Goal: Information Seeking & Learning: Learn about a topic

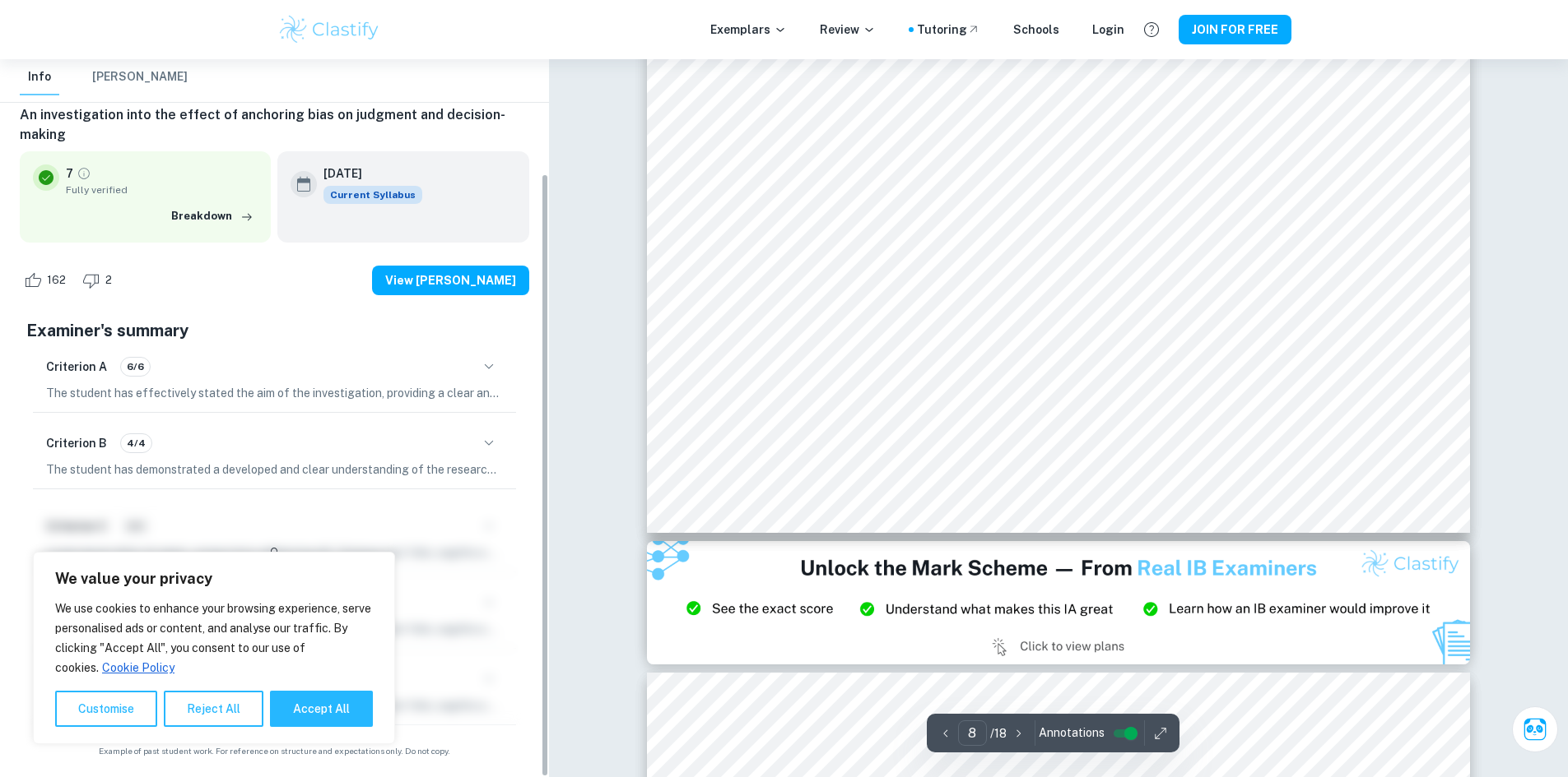
scroll to position [8482, 0]
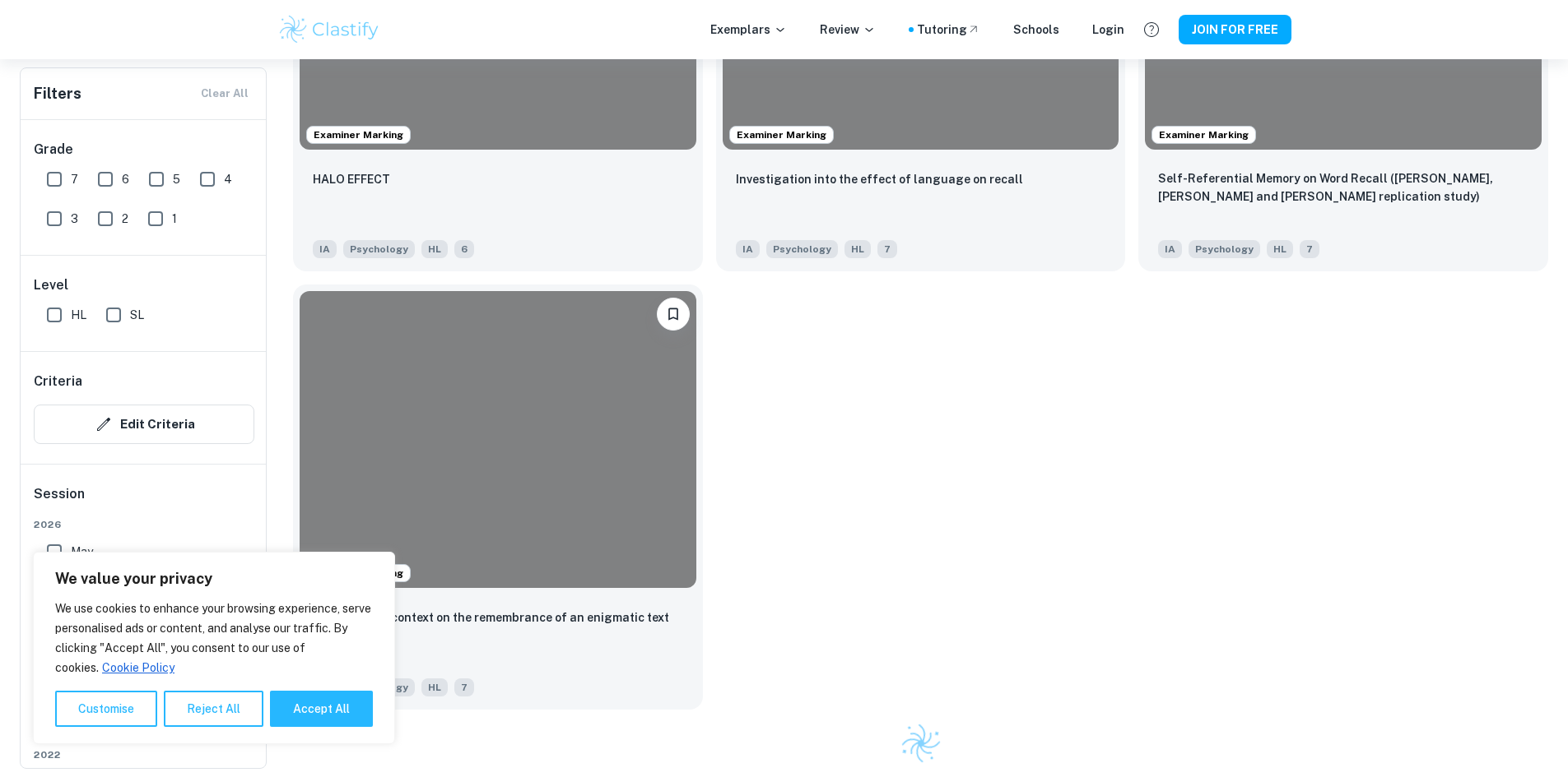
scroll to position [349, 0]
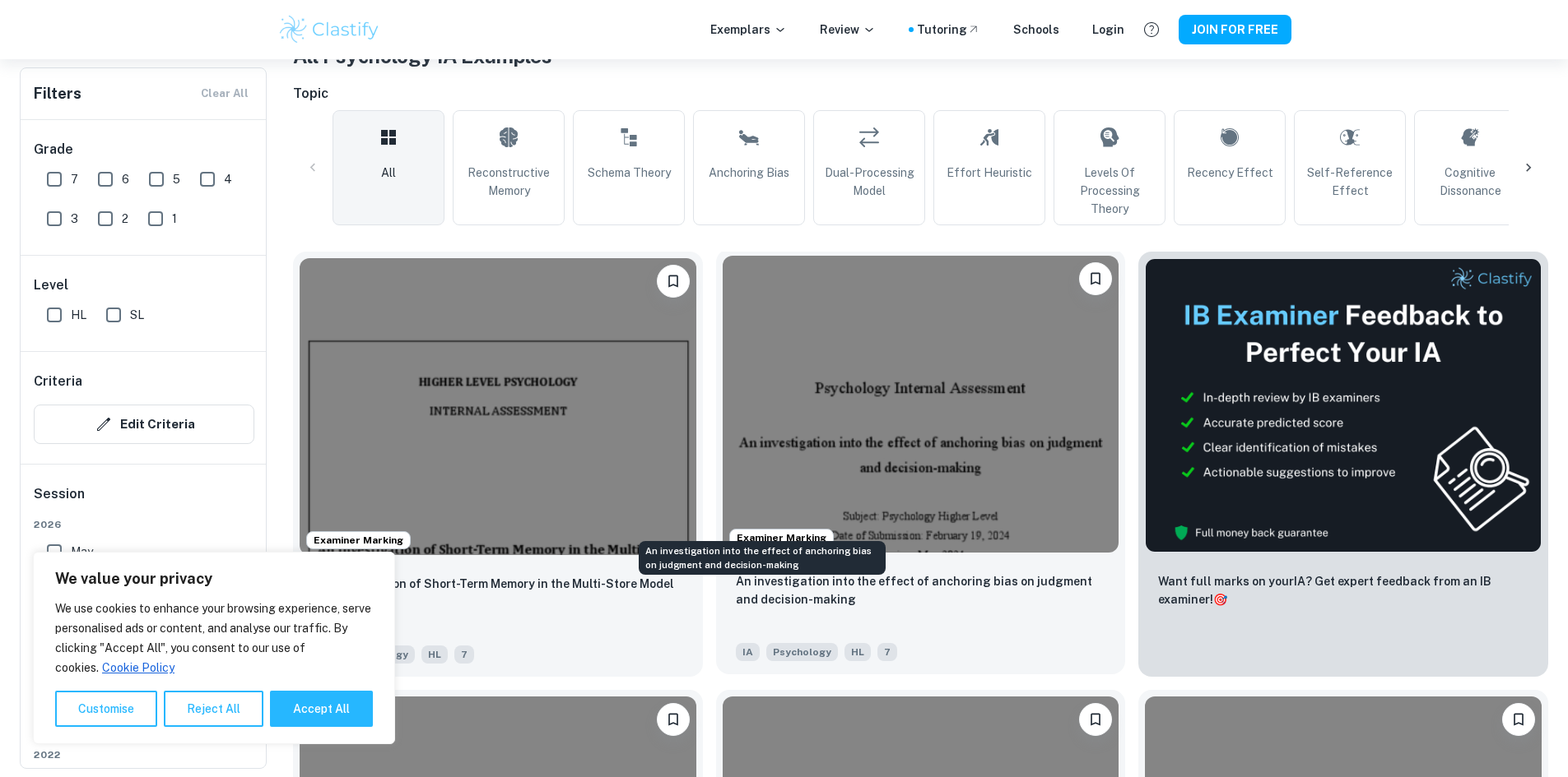
click at [760, 573] on p "An investigation into the effect of anchoring bias on judgment and decision-mak…" at bounding box center [921, 590] width 370 height 36
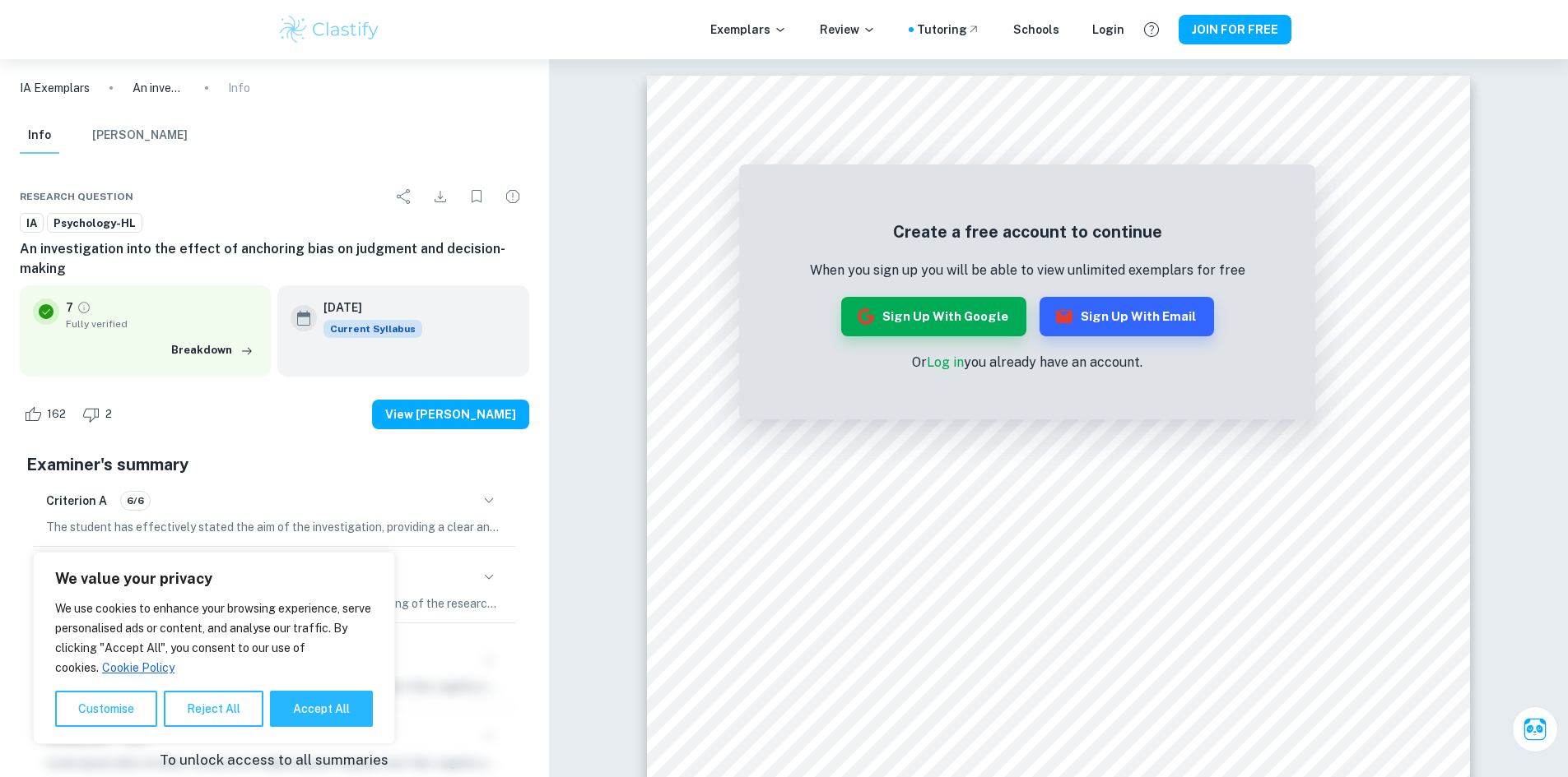
drag, startPoint x: 312, startPoint y: 712, endPoint x: 312, endPoint y: 696, distance: 16.0
click at [312, 712] on button "Accept All" at bounding box center [321, 708] width 103 height 36
checkbox input "true"
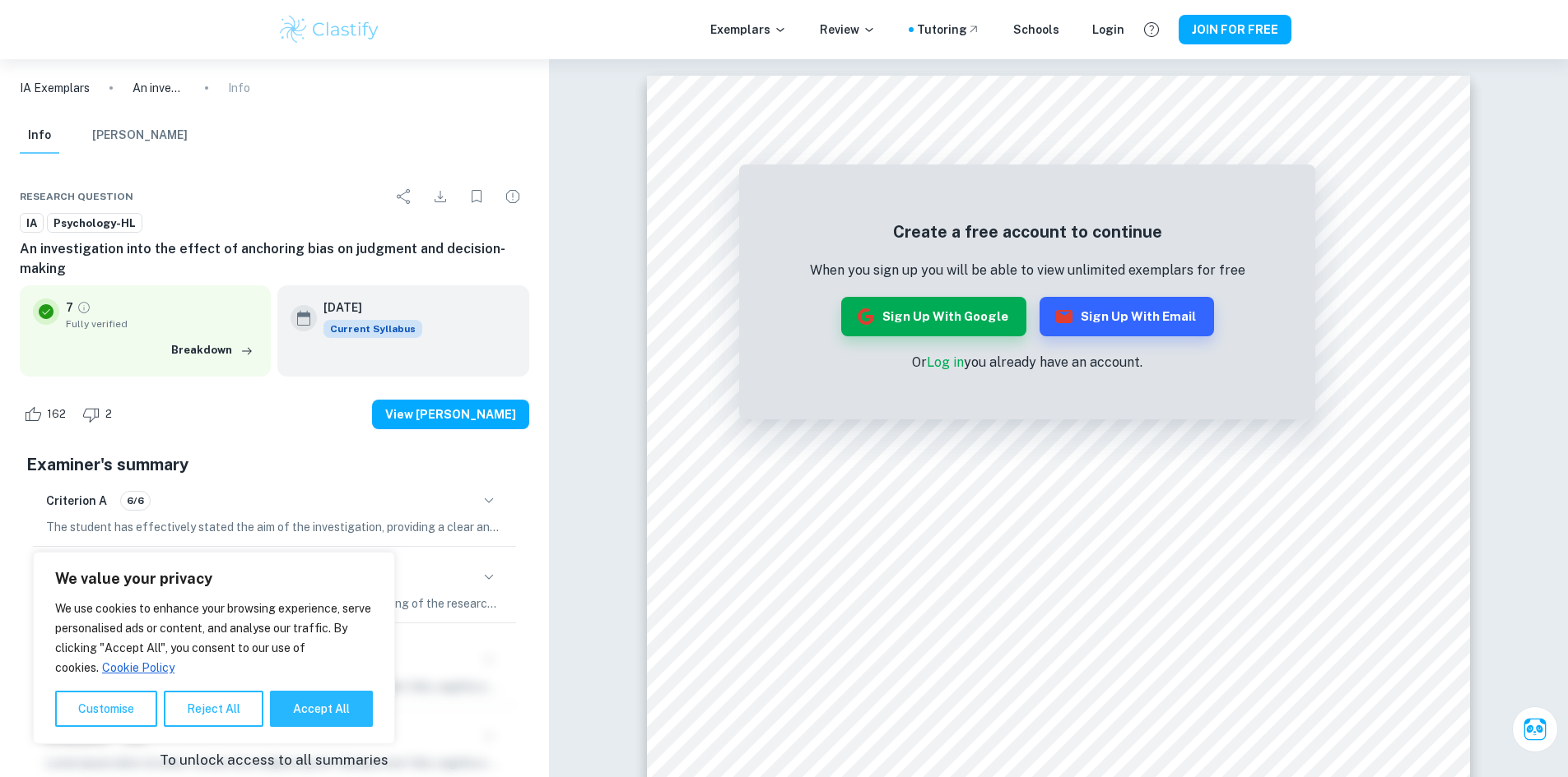
checkbox input "true"
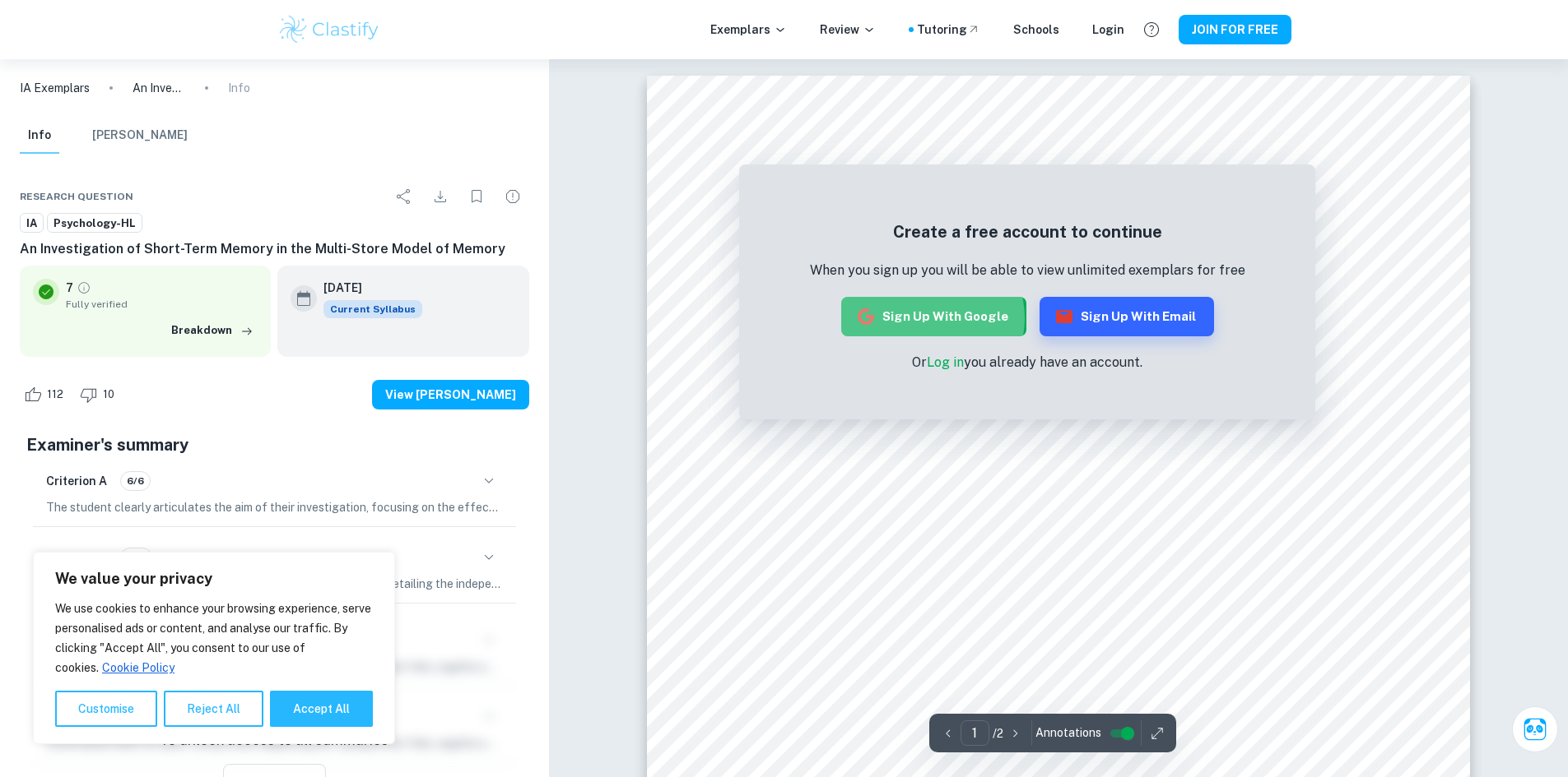
click at [933, 319] on button "Sign up with Google" at bounding box center [933, 316] width 185 height 39
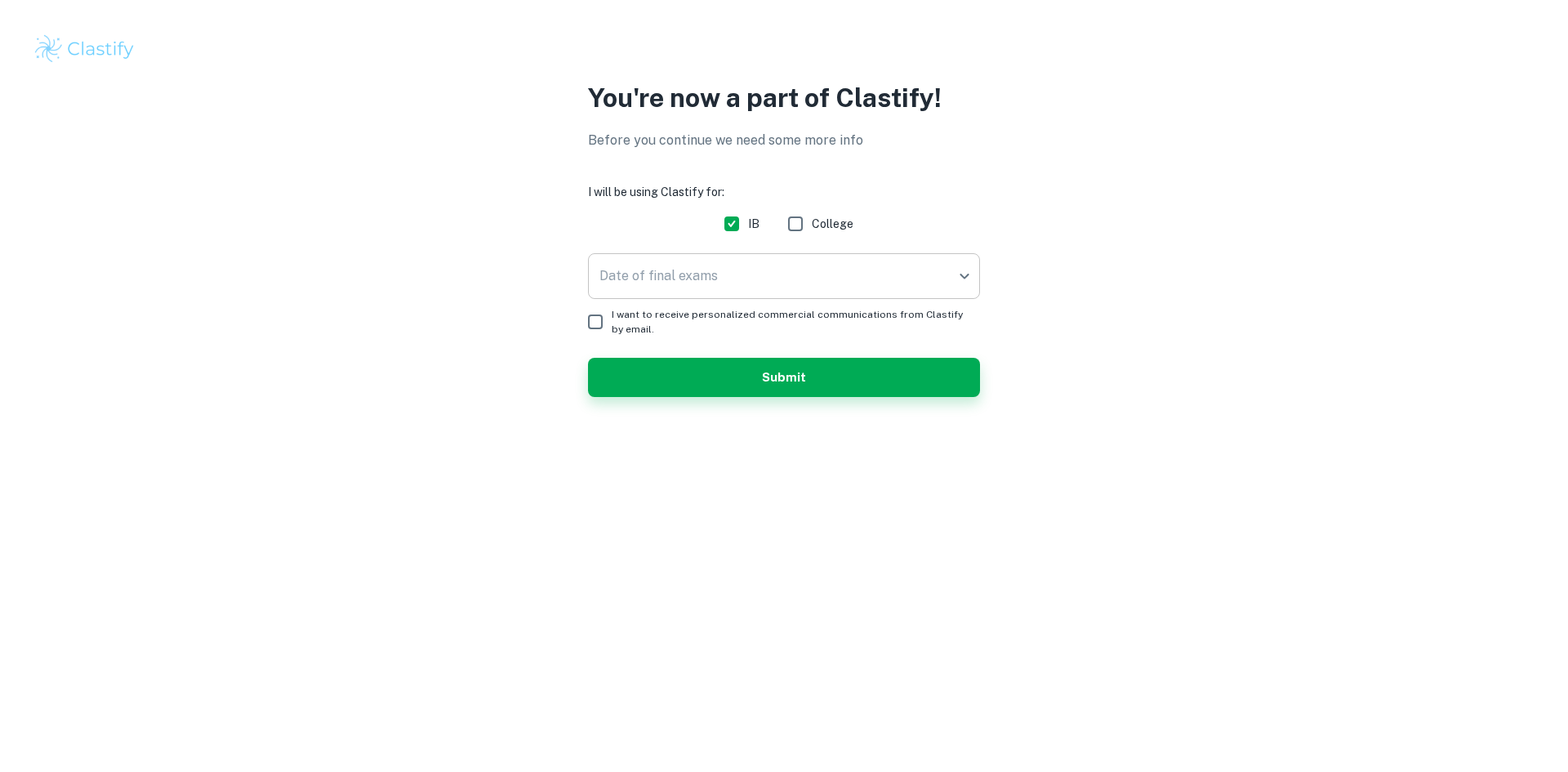
click at [780, 279] on body "We value your privacy We use cookies to enhance your browsing experience, serve…" at bounding box center [784, 386] width 1568 height 772
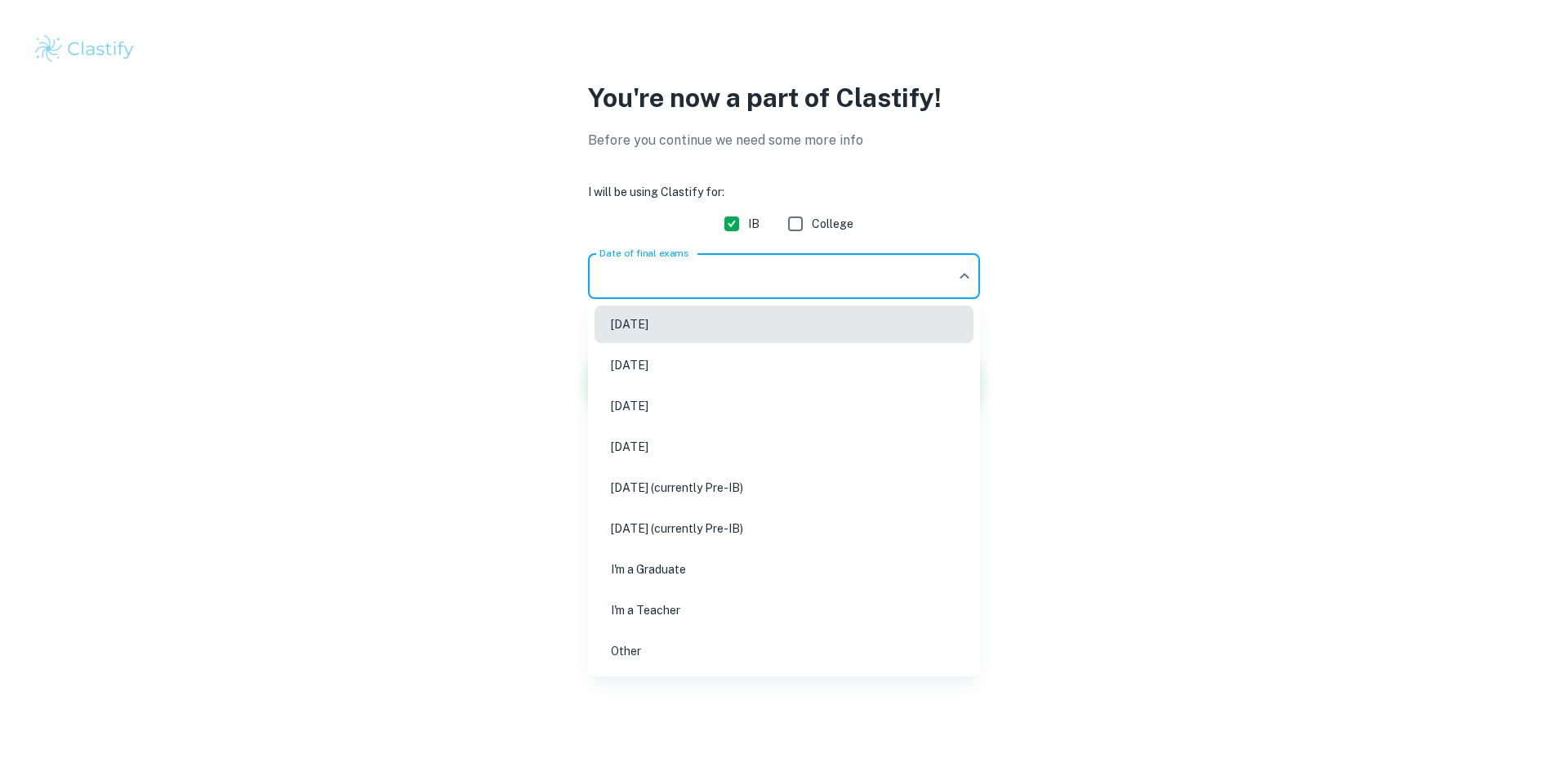
click at [832, 398] on li "May 2026" at bounding box center [784, 406] width 379 height 38
type input "M26"
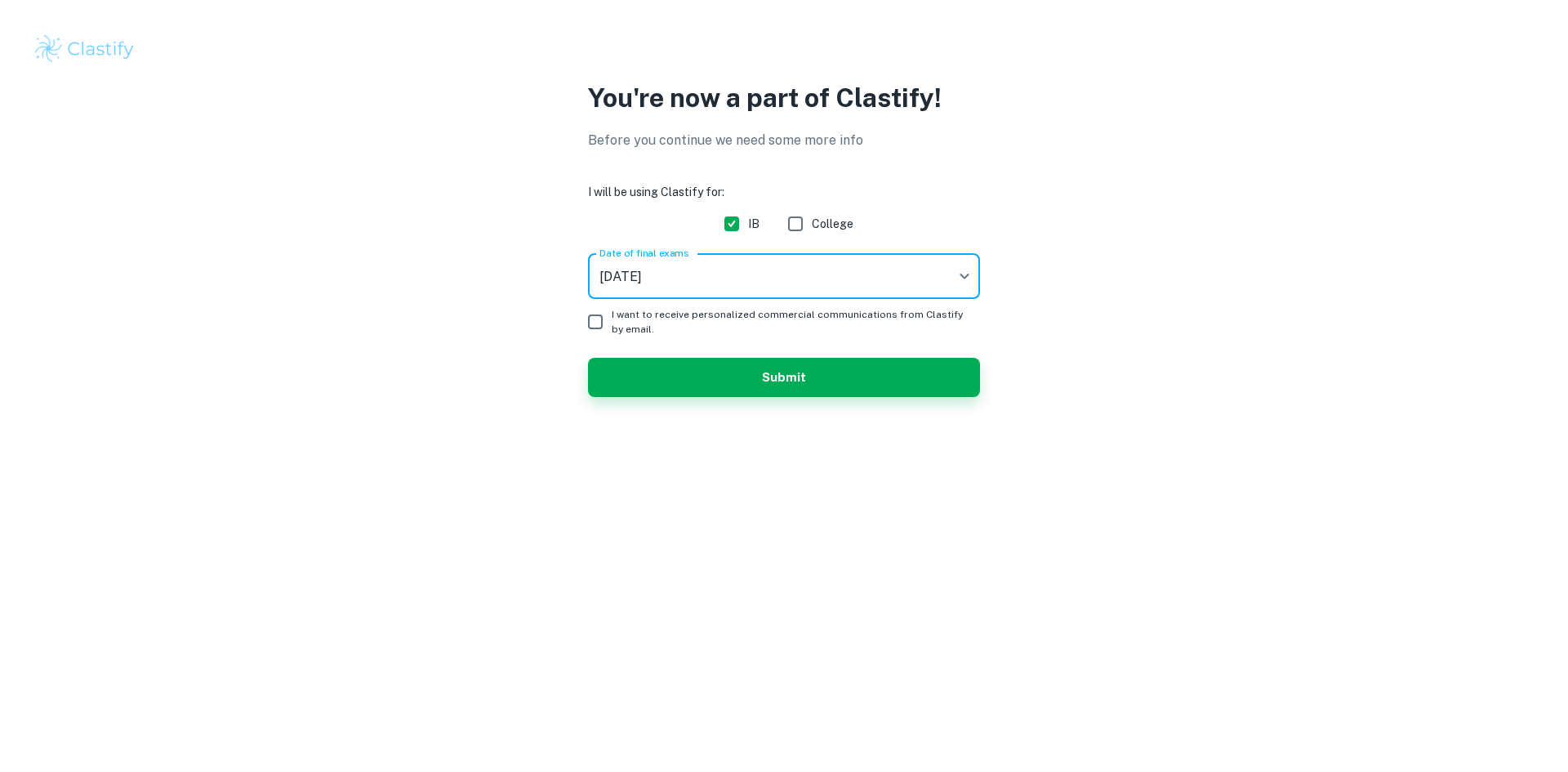
click at [592, 315] on input "I want to receive personalized commercial communications from Clastify by email." at bounding box center [594, 321] width 32 height 32
checkbox input "true"
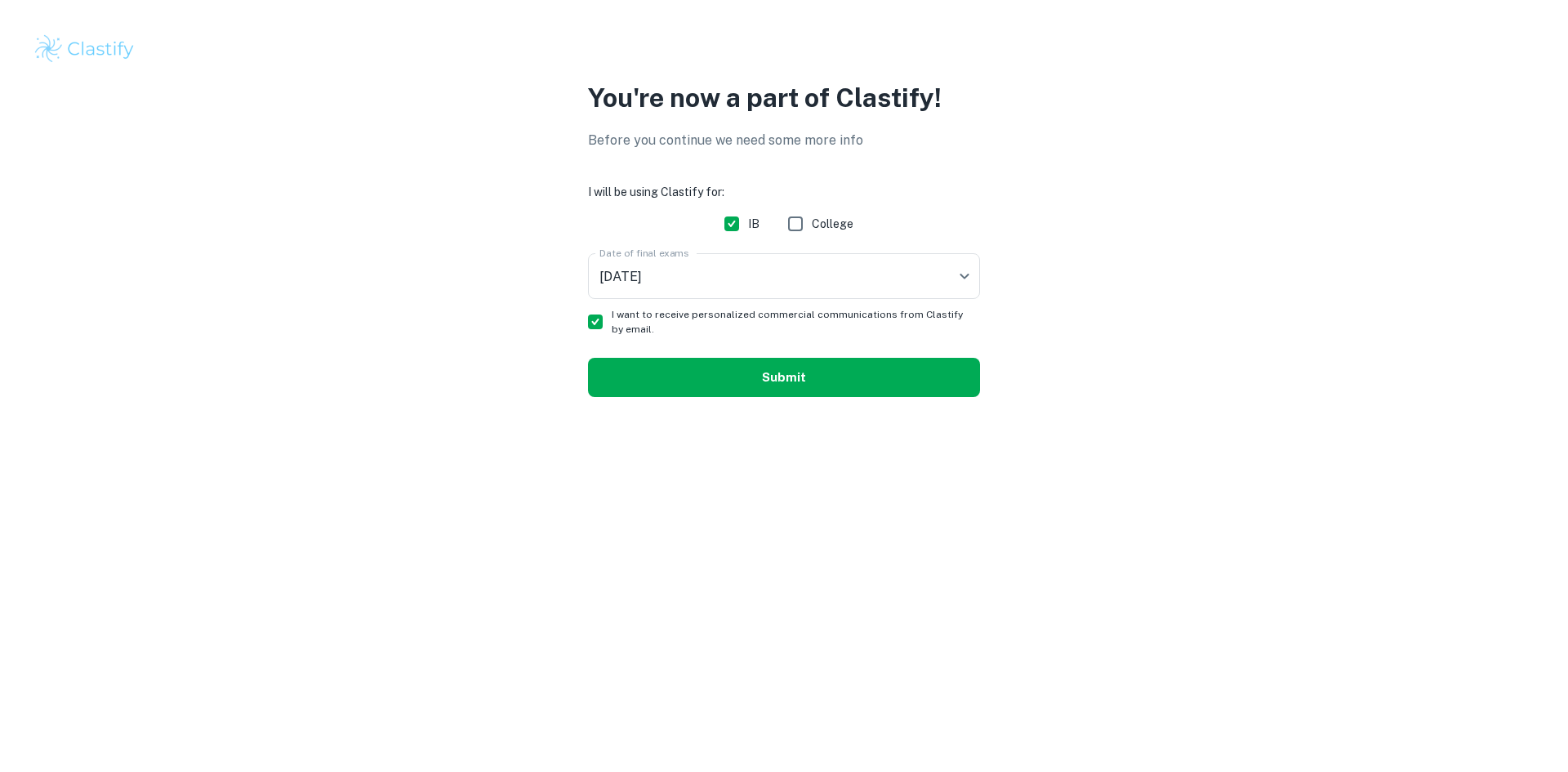
click at [682, 383] on button "Submit" at bounding box center [784, 378] width 392 height 39
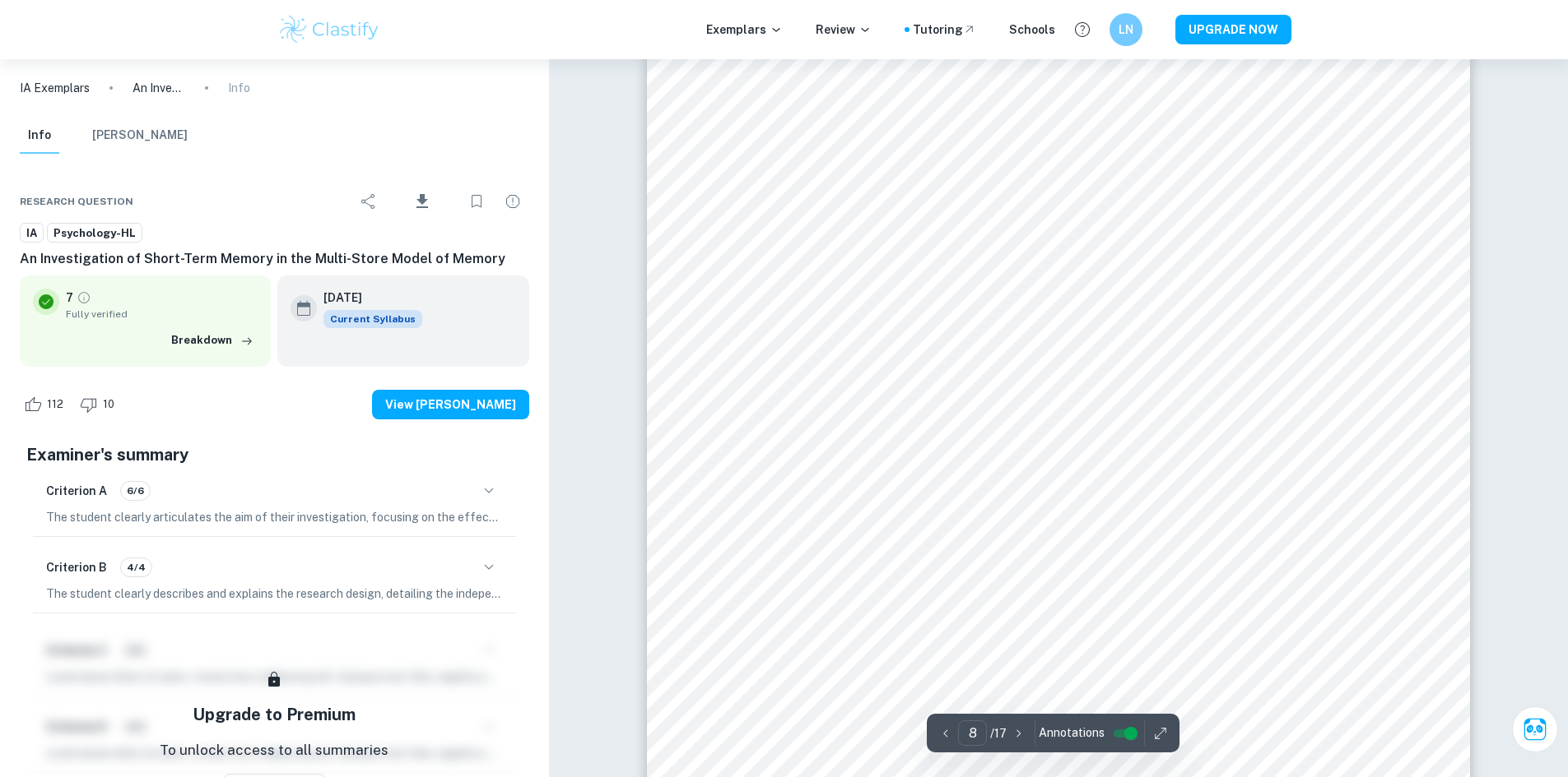
scroll to position [7896, 0]
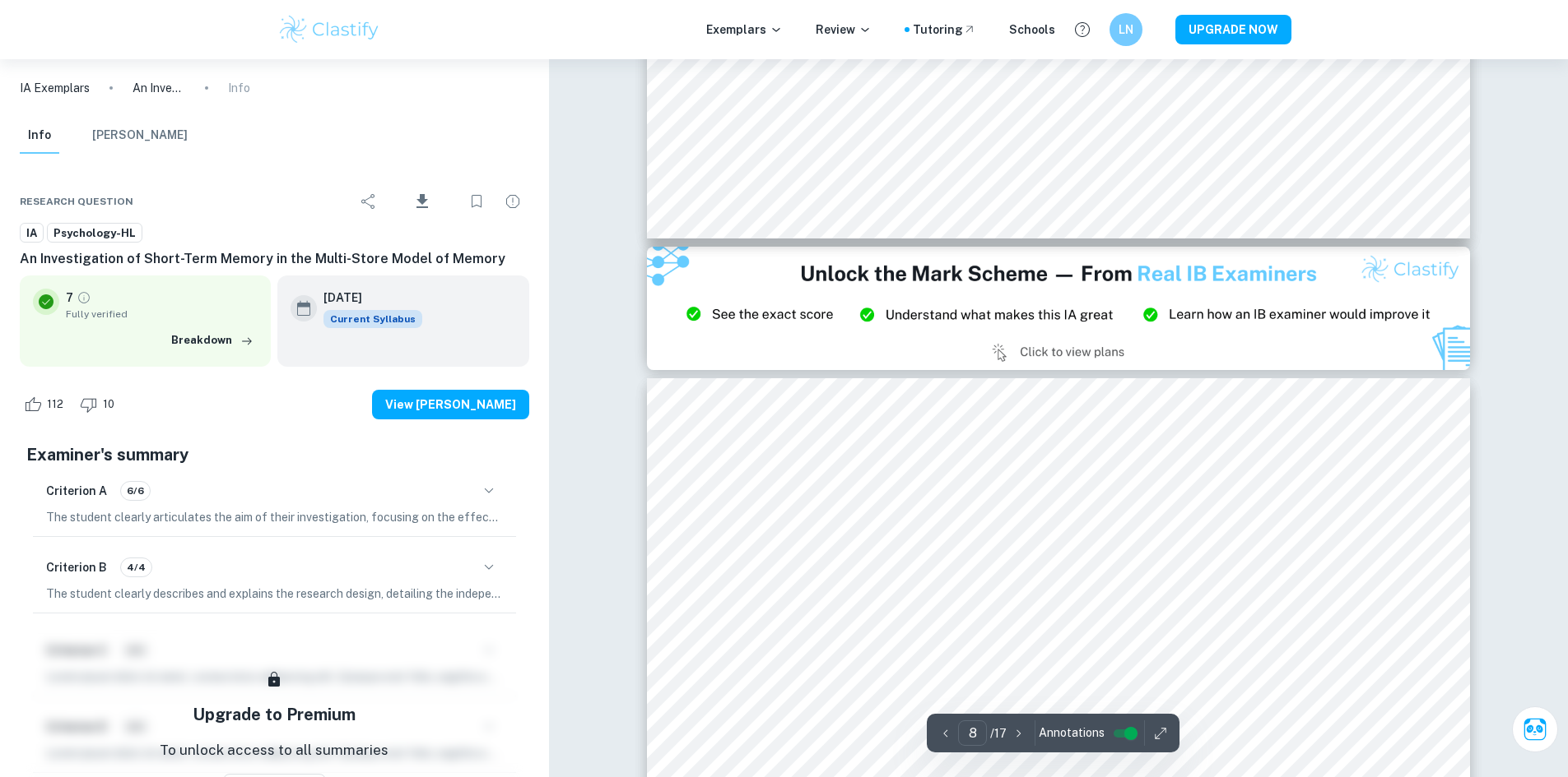
type input "9"
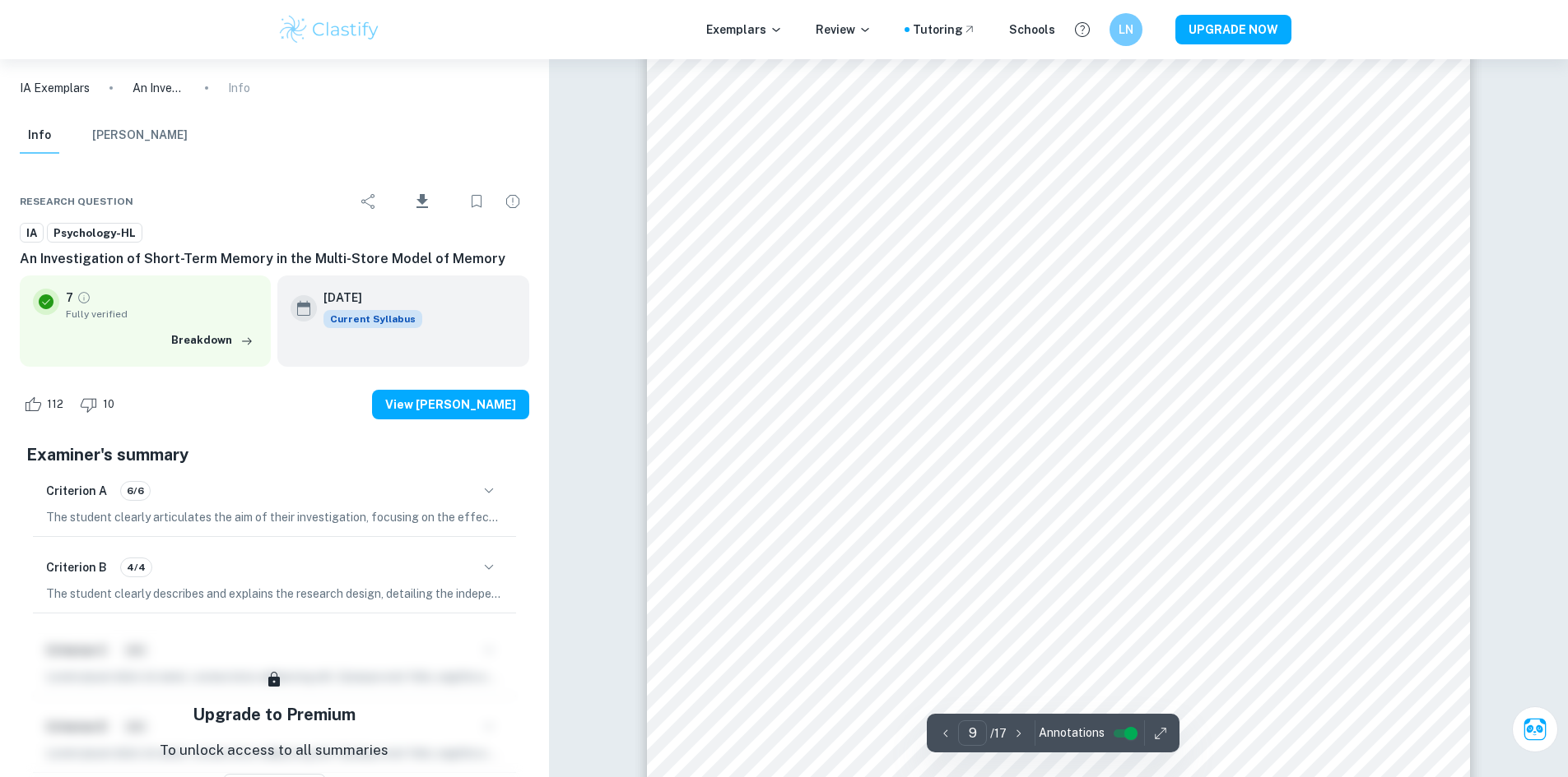
scroll to position [9035, 0]
